Goal: Communication & Community: Participate in discussion

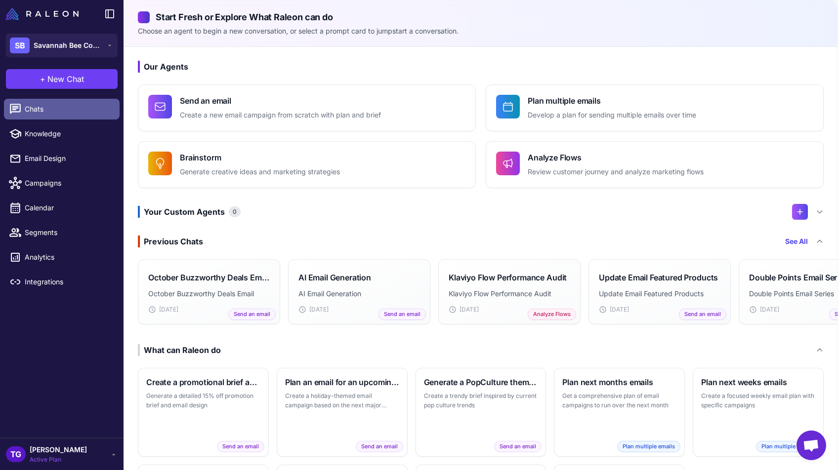
click at [41, 110] on span "Chats" at bounding box center [68, 109] width 87 height 11
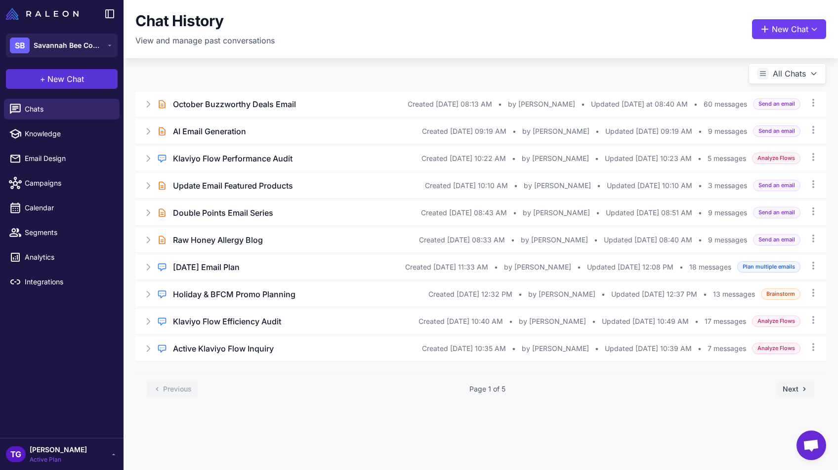
click at [57, 81] on span "New Chat" at bounding box center [65, 79] width 37 height 12
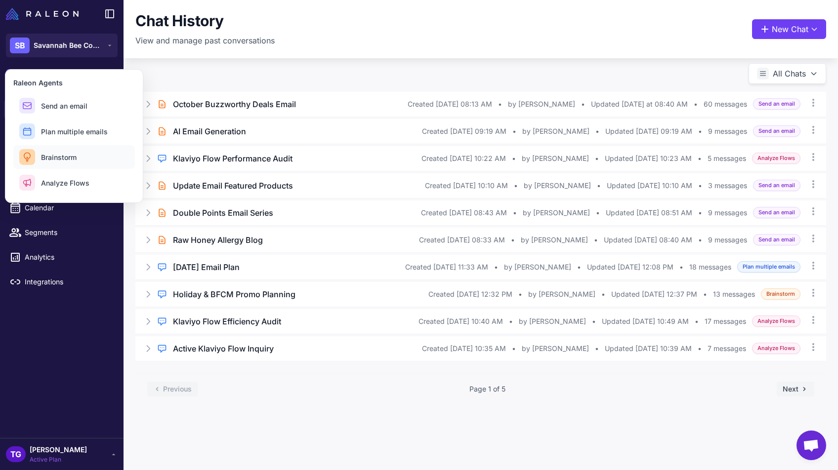
click at [76, 159] on span "Brainstorm" at bounding box center [59, 157] width 36 height 10
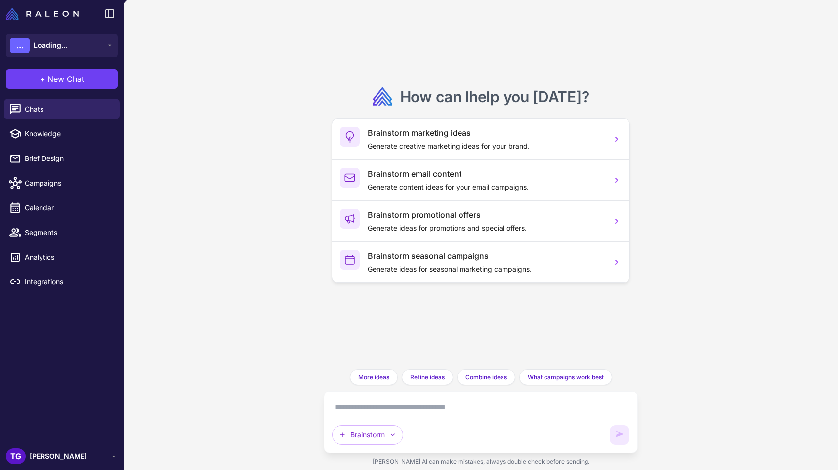
click at [366, 412] on textarea at bounding box center [480, 408] width 297 height 16
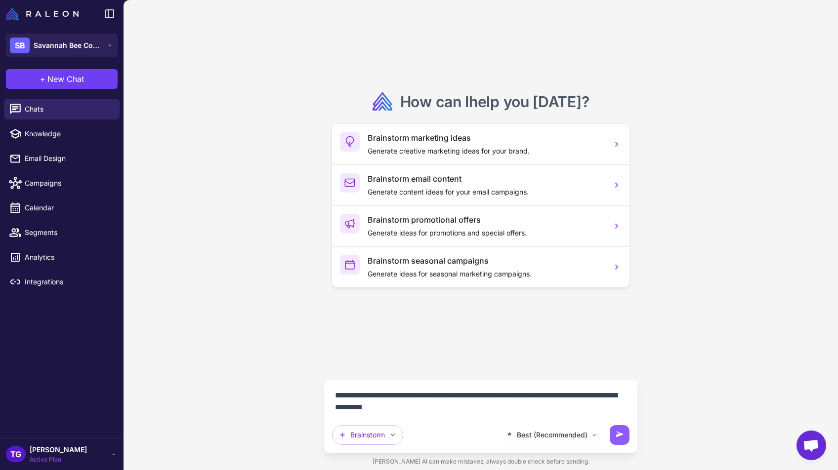
click at [597, 394] on textarea "**********" at bounding box center [480, 402] width 297 height 28
type textarea "**********"
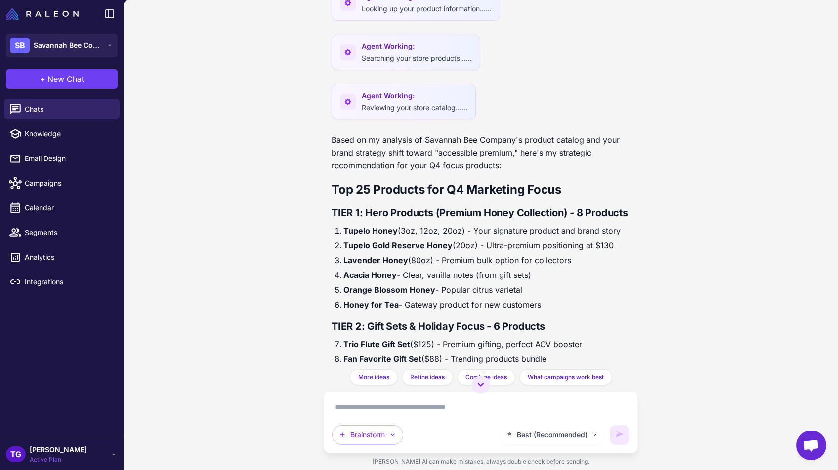
scroll to position [406, 0]
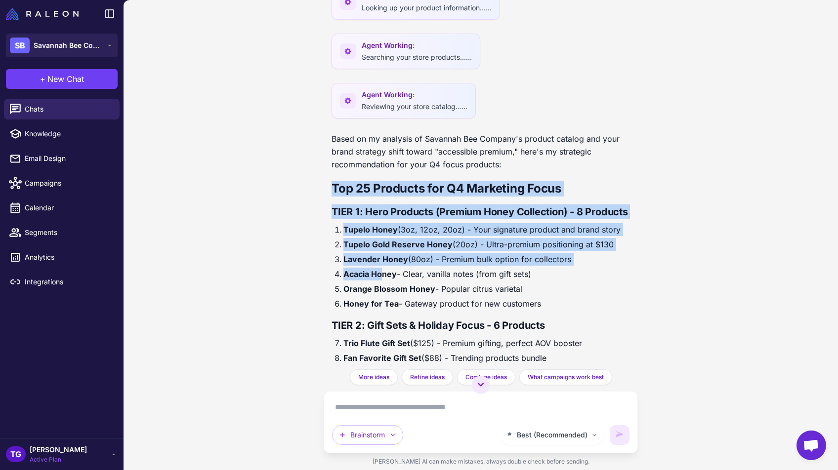
drag, startPoint x: 328, startPoint y: 194, endPoint x: 382, endPoint y: 282, distance: 103.8
click at [382, 282] on div "you are tasked with only being able to focus on 20-30 products from SB to marke…" at bounding box center [481, 185] width 314 height 370
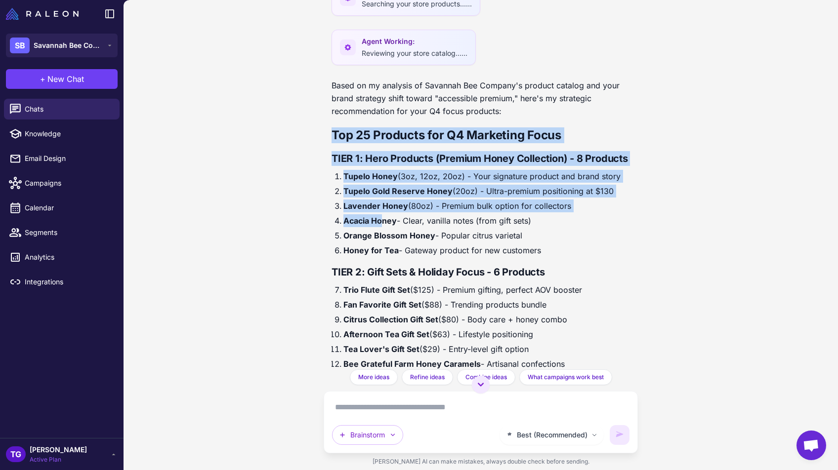
scroll to position [461, 0]
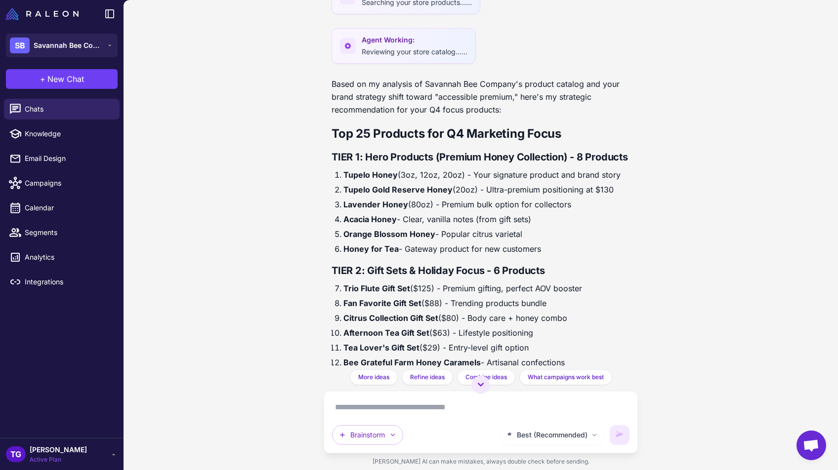
click at [382, 278] on h3 "TIER 2: Gift Sets & Holiday Focus - 6 Products" at bounding box center [481, 270] width 298 height 15
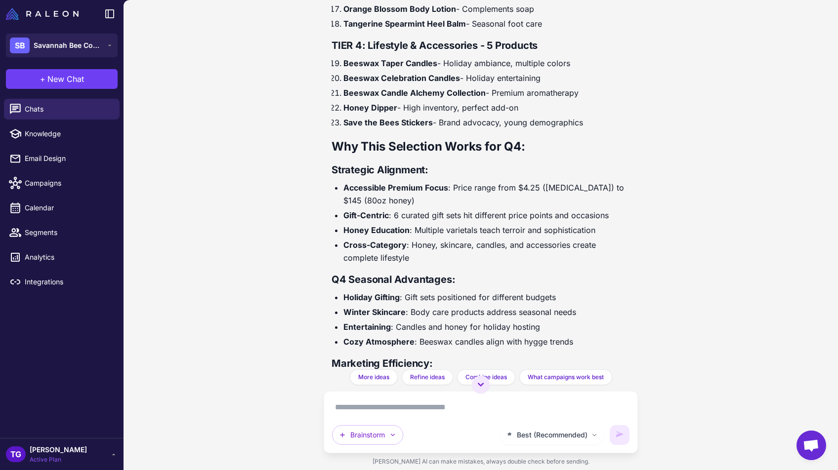
scroll to position [915, 0]
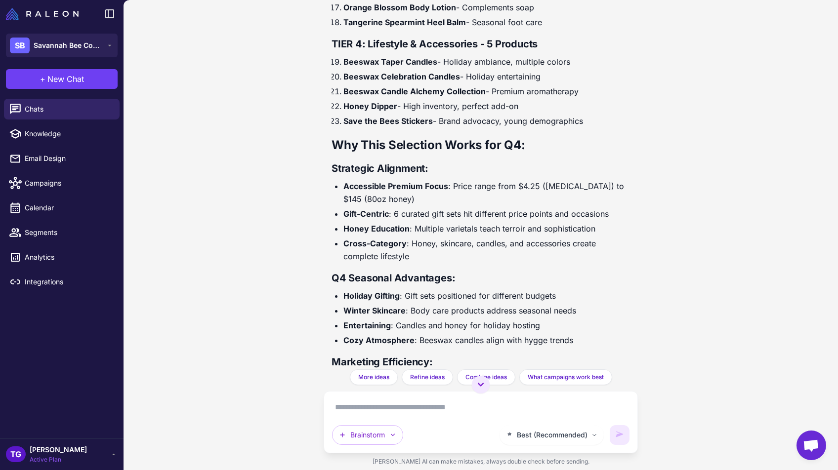
click at [379, 411] on textarea at bounding box center [480, 408] width 297 height 16
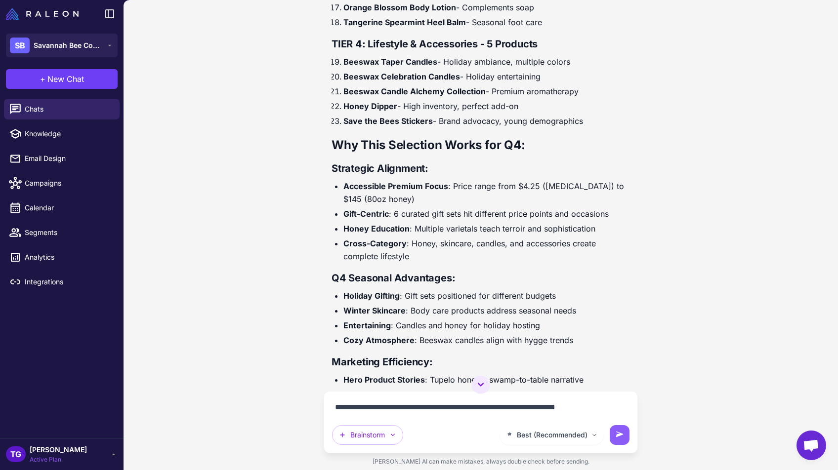
type textarea "**********"
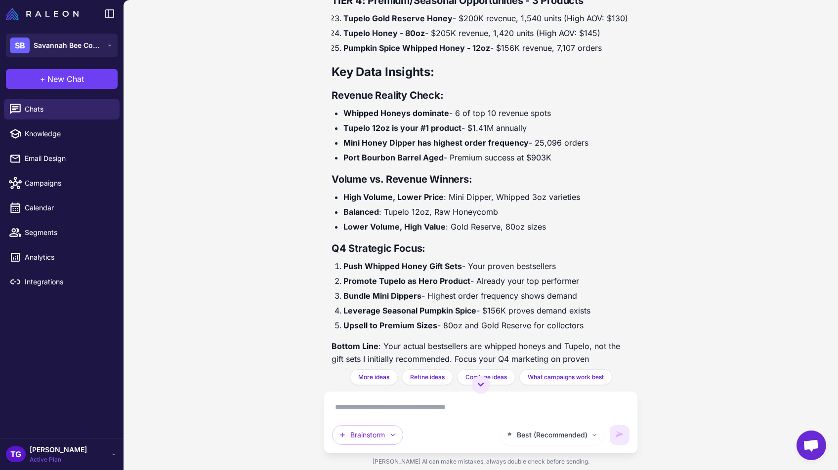
scroll to position [2390, 0]
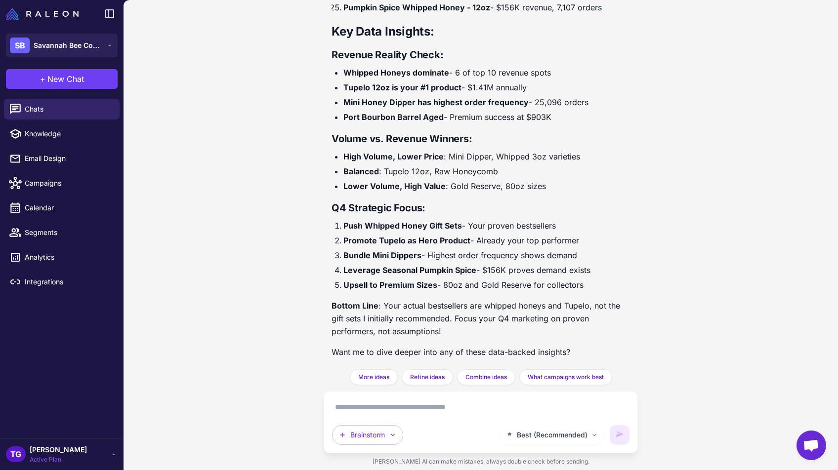
click at [365, 415] on div "Best (Recommended) Brainstorm" at bounding box center [480, 422] width 297 height 45
click at [365, 412] on textarea at bounding box center [480, 408] width 297 height 16
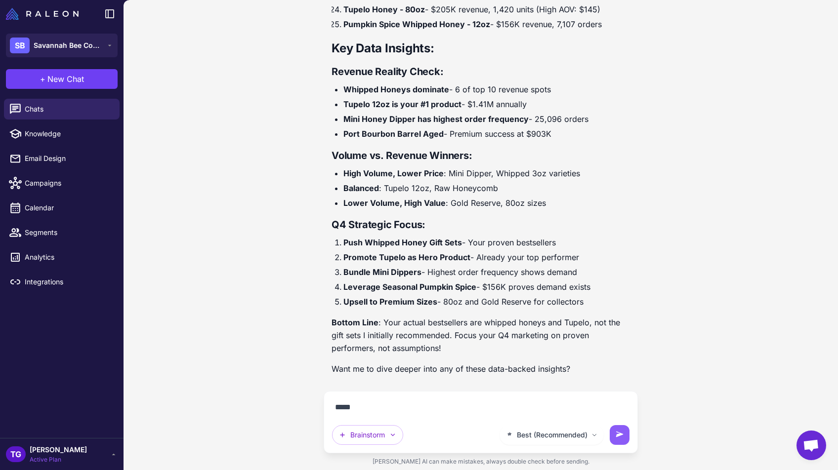
scroll to position [2368, 0]
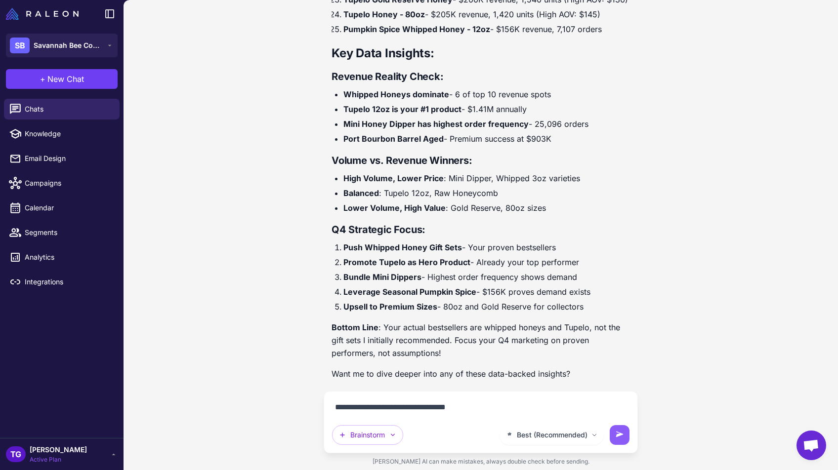
type textarea "**********"
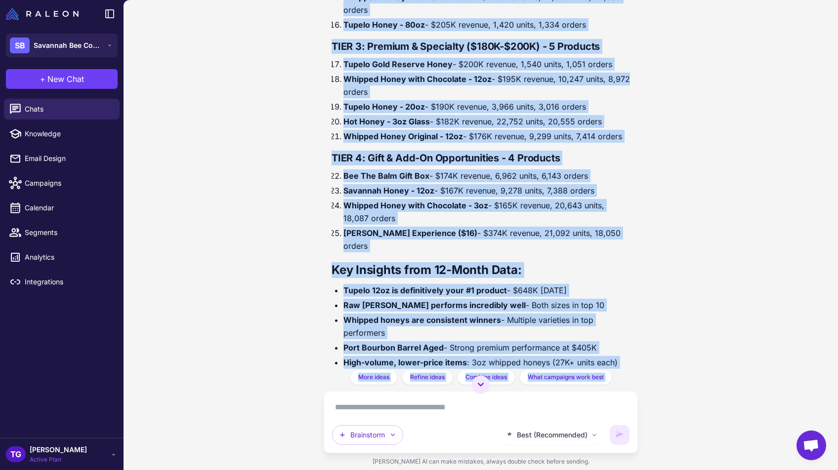
scroll to position [3417, 0]
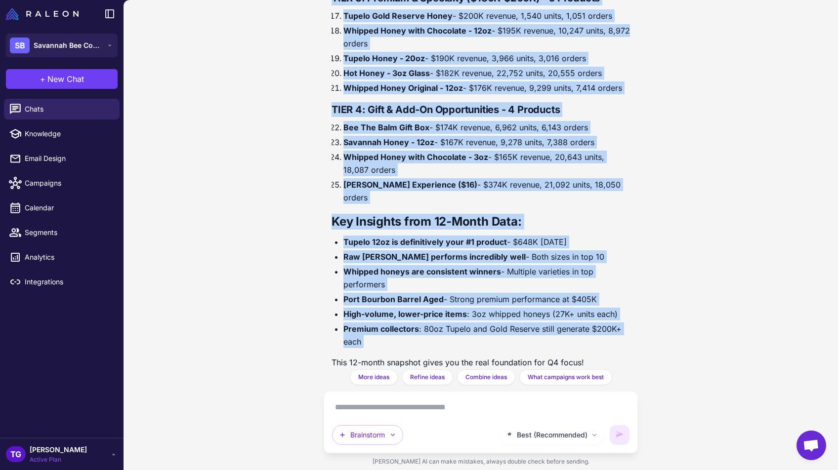
drag, startPoint x: 410, startPoint y: 65, endPoint x: 580, endPoint y: 333, distance: 317.2
copy div "Data-Driven Q4 Product Focus (Last 12 Months) TIER 1: Top Revenue Generators ($…"
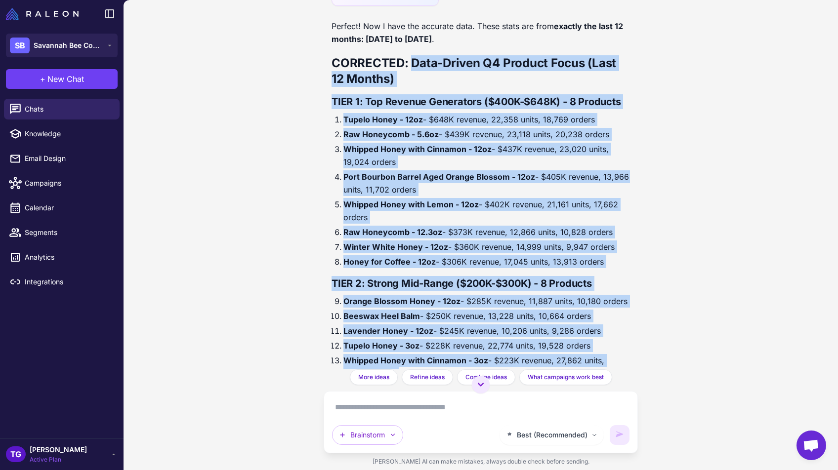
scroll to position [2961, 0]
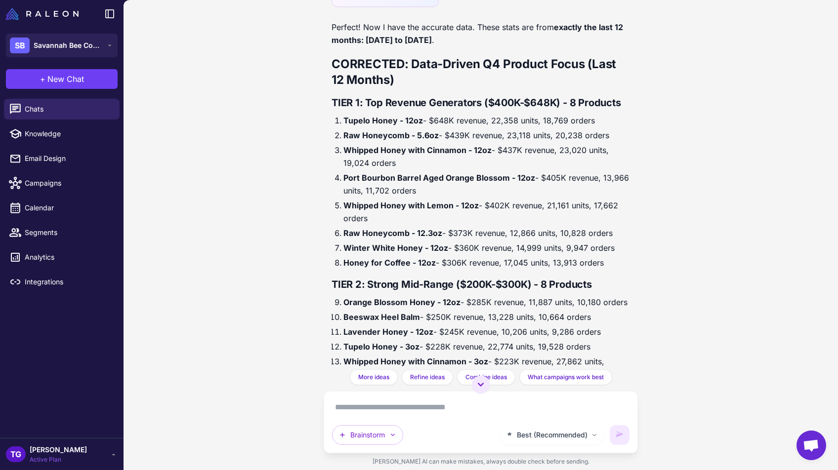
click at [384, 407] on textarea at bounding box center [480, 408] width 297 height 16
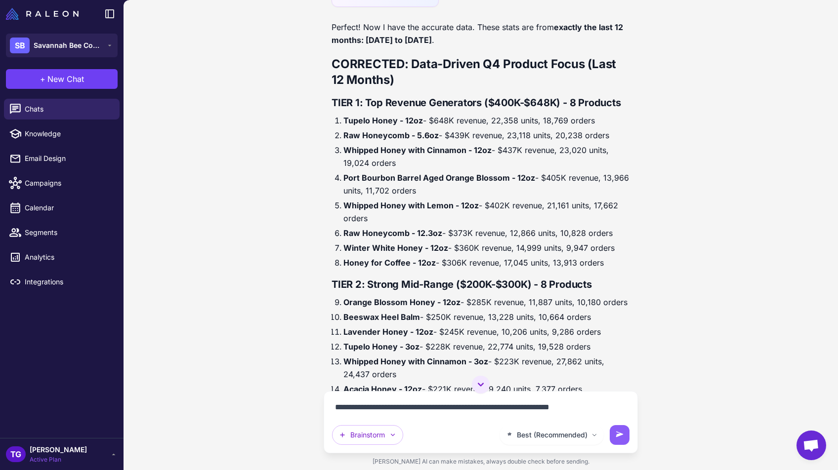
type textarea "**********"
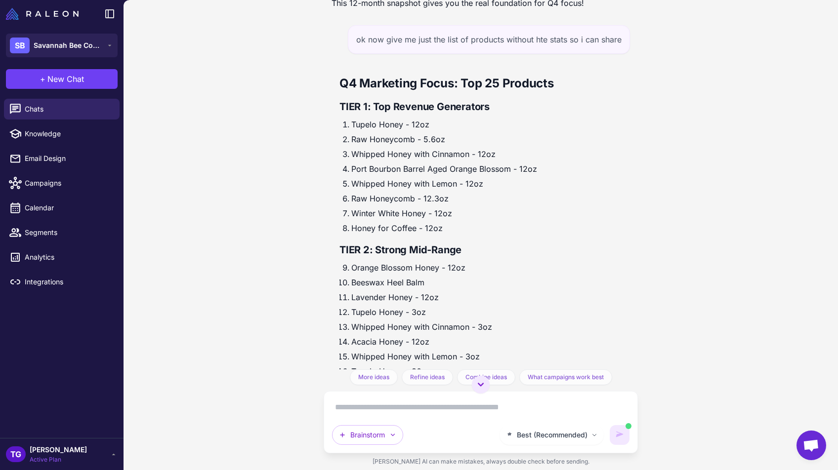
scroll to position [3965, 0]
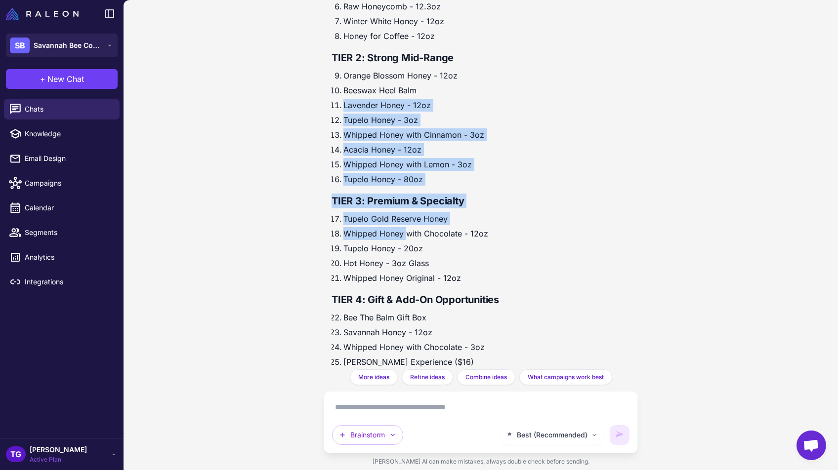
click at [405, 217] on div "Q4 Marketing Focus: Top 25 Products TIER 1: Top Revenue Generators Tupelo Honey…" at bounding box center [439, 125] width 214 height 503
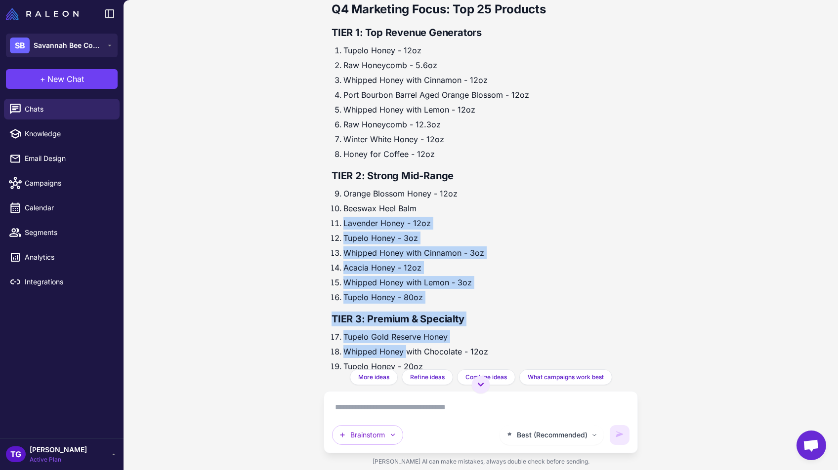
scroll to position [3841, 0]
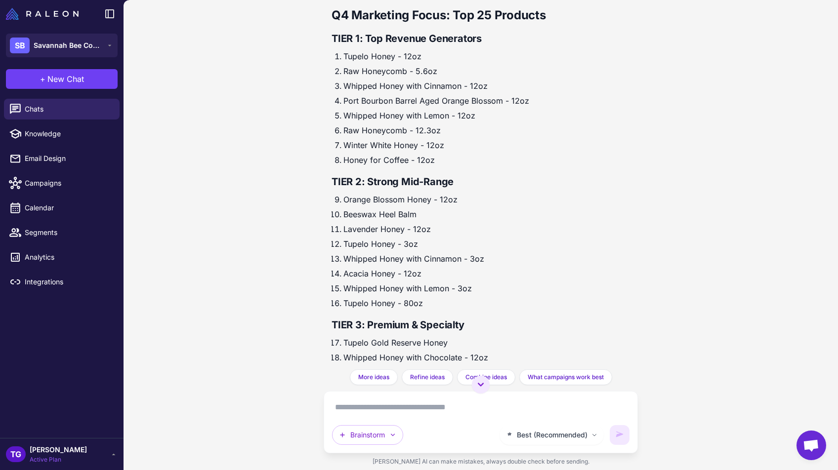
click at [365, 94] on li "Port Bourbon Barrel Aged Orange Blossom - 12oz" at bounding box center [444, 100] width 203 height 13
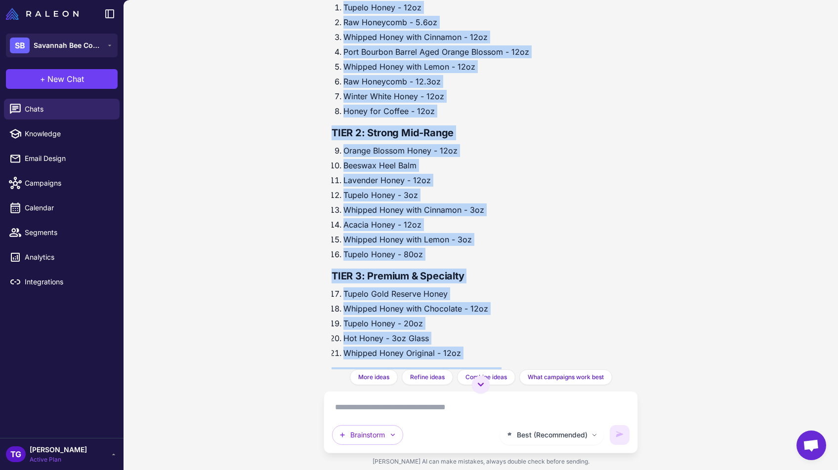
scroll to position [3965, 0]
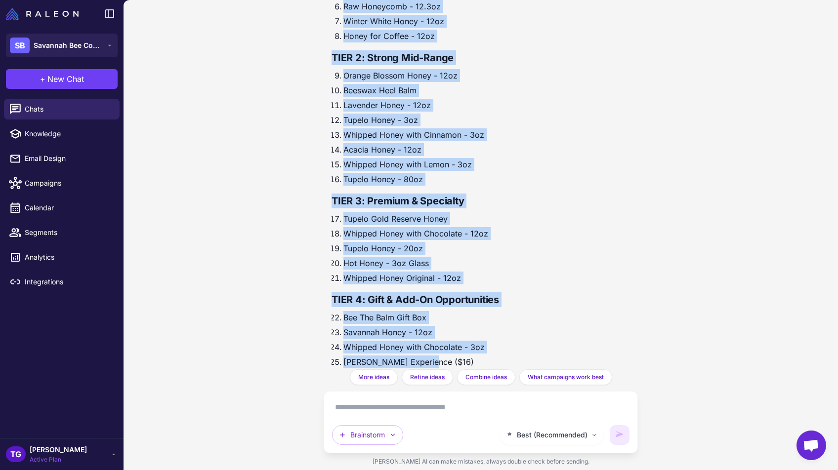
drag, startPoint x: 332, startPoint y: 24, endPoint x: 446, endPoint y: 345, distance: 340.2
click at [446, 345] on div "Q4 Marketing Focus: Top 25 Products TIER 1: Top Revenue Generators Tupelo Honey…" at bounding box center [439, 125] width 214 height 503
copy div "TIER 1: Top Revenue Generators Tupelo Honey - 12oz Raw Honeycomb - 5.6oz Whippe…"
